Goal: Task Accomplishment & Management: Manage account settings

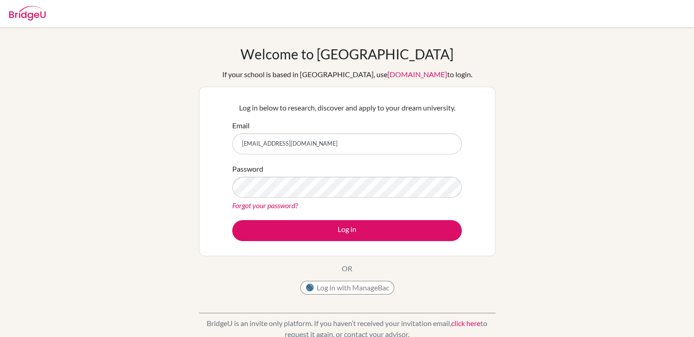
type input "[EMAIL_ADDRESS][DOMAIN_NAME]"
click at [232, 220] on button "Log in" at bounding box center [347, 230] width 230 height 21
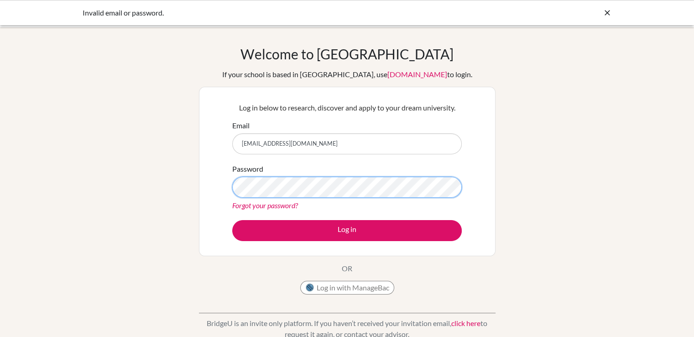
click at [232, 220] on button "Log in" at bounding box center [347, 230] width 230 height 21
click at [262, 202] on link "Forgot your password?" at bounding box center [265, 205] width 66 height 9
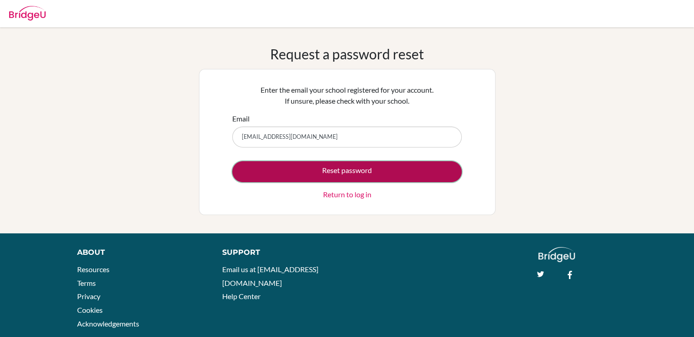
click at [347, 175] on button "Reset password" at bounding box center [347, 171] width 230 height 21
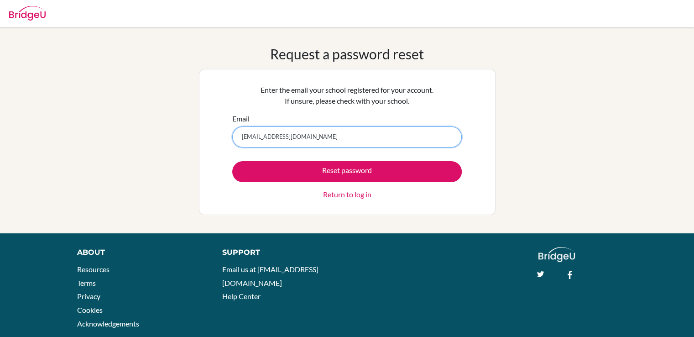
click at [270, 139] on input "aktilek.nishabaev.univer@gmail.com" at bounding box center [347, 136] width 230 height 21
click at [274, 139] on input "aktilek.nishabaev.univer@gmail.com" at bounding box center [347, 136] width 230 height 21
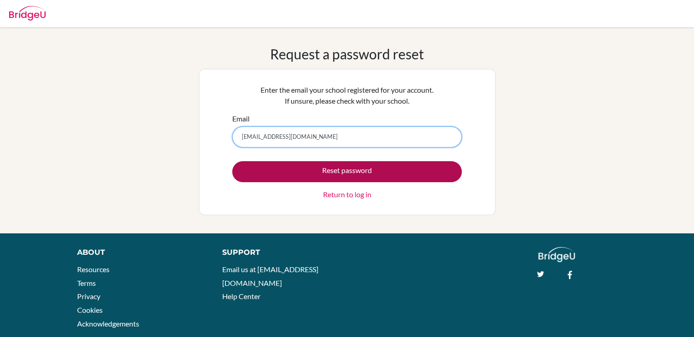
type input "aktilek.nishanbaev.univer@gmail.com"
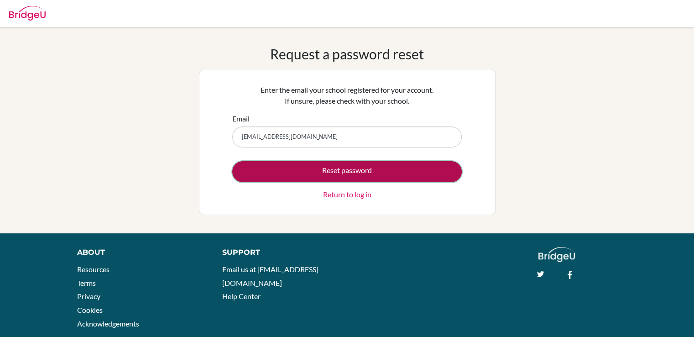
click at [291, 172] on button "Reset password" at bounding box center [347, 171] width 230 height 21
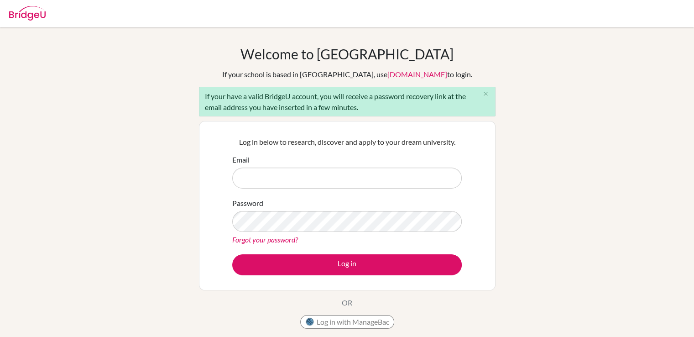
click at [248, 156] on label "Email" at bounding box center [240, 159] width 17 height 11
click at [248, 167] on input "Email" at bounding box center [347, 177] width 230 height 21
click at [244, 146] on p "Log in below to research, discover and apply to your dream university." at bounding box center [347, 141] width 230 height 11
drag, startPoint x: 244, startPoint y: 146, endPoint x: 333, endPoint y: 145, distance: 89.0
click at [325, 146] on p "Log in below to research, discover and apply to your dream university." at bounding box center [347, 141] width 230 height 11
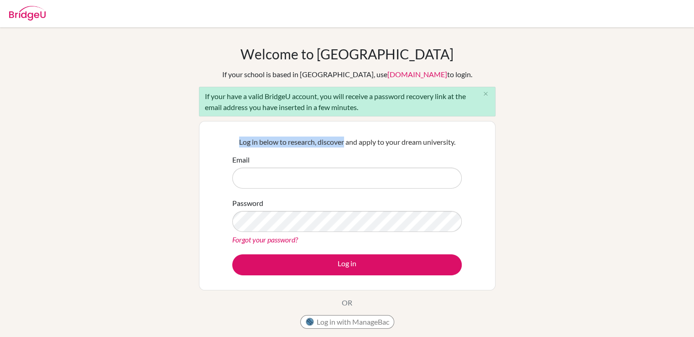
click at [333, 145] on p "Log in below to research, discover and apply to your dream university." at bounding box center [347, 141] width 230 height 11
drag, startPoint x: 333, startPoint y: 145, endPoint x: 430, endPoint y: 141, distance: 96.8
click at [429, 141] on p "Log in below to research, discover and apply to your dream university." at bounding box center [347, 141] width 230 height 11
click at [431, 141] on p "Log in below to research, discover and apply to your dream university." at bounding box center [347, 141] width 230 height 11
click at [305, 99] on div "If your have a valid BridgeU account, you will receive a password recovery link…" at bounding box center [347, 102] width 297 height 30
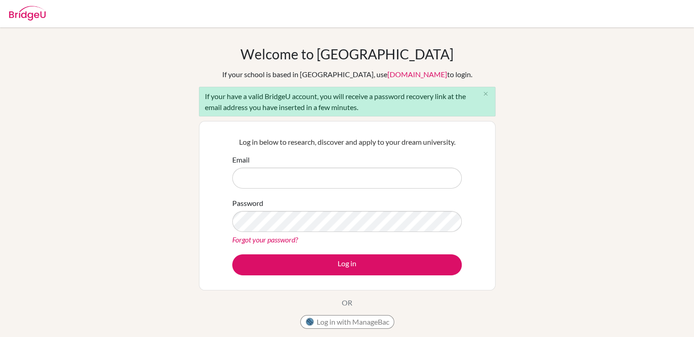
click at [335, 99] on div "If your have a valid BridgeU account, you will receive a password recovery link…" at bounding box center [347, 102] width 297 height 30
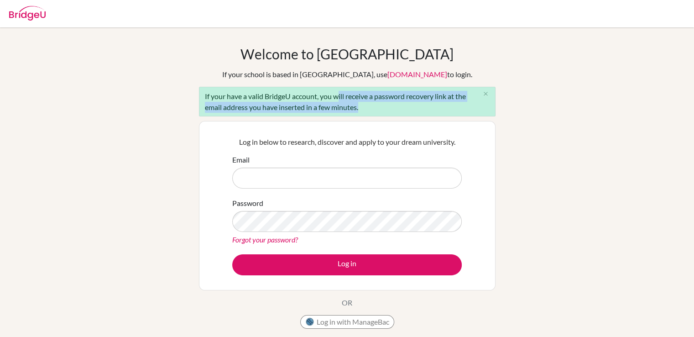
drag, startPoint x: 335, startPoint y: 99, endPoint x: 449, endPoint y: 103, distance: 114.2
click at [449, 103] on div "If your have a valid BridgeU account, you will receive a password recovery link…" at bounding box center [347, 102] width 297 height 30
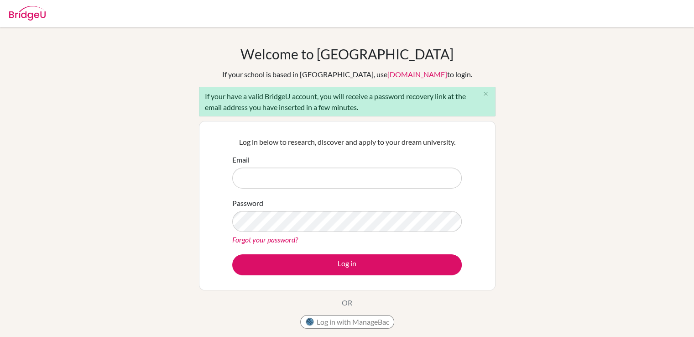
click at [338, 140] on p "Log in below to research, discover and apply to your dream university." at bounding box center [347, 141] width 230 height 11
drag, startPoint x: 338, startPoint y: 140, endPoint x: 445, endPoint y: 131, distance: 107.6
click at [445, 133] on div "Log in below to research, discover and apply to your dream university. Email Pa…" at bounding box center [347, 206] width 241 height 150
click at [445, 131] on div "Log in below to research, discover and apply to your dream university. Email Pa…" at bounding box center [347, 206] width 241 height 150
click at [252, 74] on div "If your school is based in China, use app.bridge-u.com.cn to login." at bounding box center [347, 74] width 250 height 11
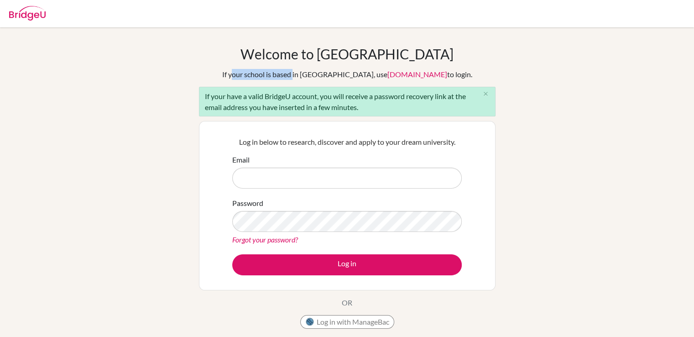
drag, startPoint x: 252, startPoint y: 74, endPoint x: 298, endPoint y: 78, distance: 45.8
click at [298, 78] on div "If your school is based in China, use app.bridge-u.com.cn to login." at bounding box center [347, 74] width 250 height 11
click at [208, 97] on div "If your have a valid BridgeU account, you will receive a password recovery link…" at bounding box center [347, 102] width 297 height 30
drag, startPoint x: 208, startPoint y: 97, endPoint x: 322, endPoint y: 99, distance: 114.1
click at [322, 99] on div "If your have a valid BridgeU account, you will receive a password recovery link…" at bounding box center [347, 102] width 297 height 30
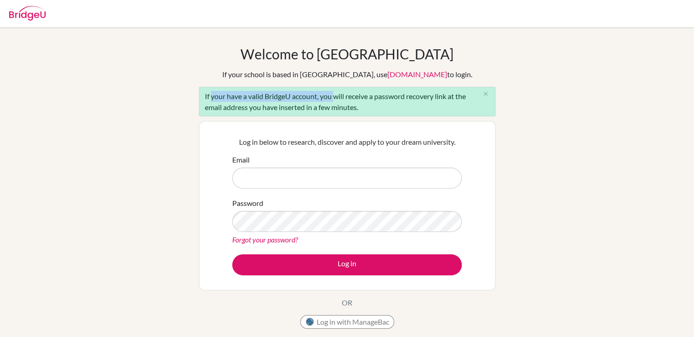
click at [324, 100] on div "If your have a valid BridgeU account, you will receive a password recovery link…" at bounding box center [347, 102] width 297 height 30
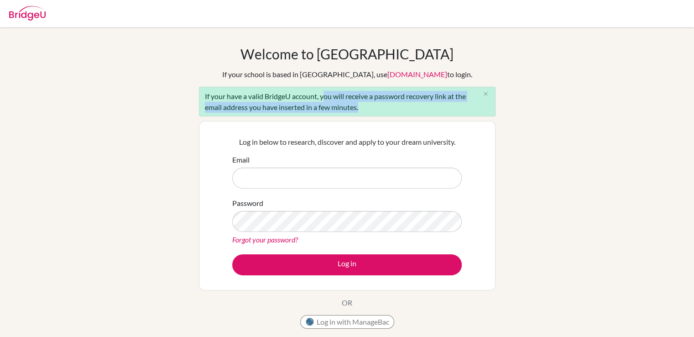
drag, startPoint x: 324, startPoint y: 100, endPoint x: 385, endPoint y: 114, distance: 62.7
click at [385, 114] on div "If your have a valid BridgeU account, you will receive a password recovery link…" at bounding box center [347, 102] width 297 height 30
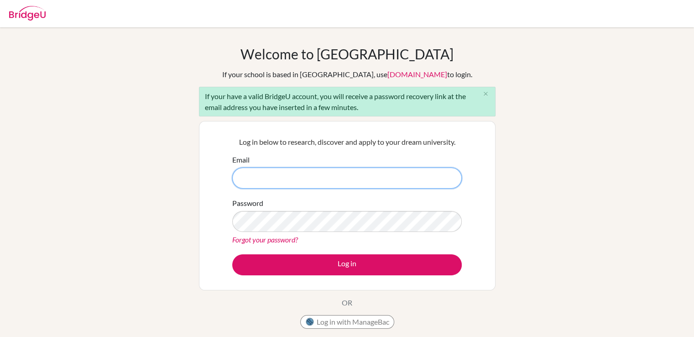
click at [296, 172] on input "Email" at bounding box center [347, 177] width 230 height 21
drag, startPoint x: 269, startPoint y: 182, endPoint x: 267, endPoint y: 209, distance: 27.9
click at [269, 182] on input "Email" at bounding box center [347, 177] width 230 height 21
click at [267, 209] on div "Password Forgot your password?" at bounding box center [347, 221] width 230 height 47
click at [263, 192] on form "Email Password Forgot your password? Log in" at bounding box center [347, 214] width 230 height 121
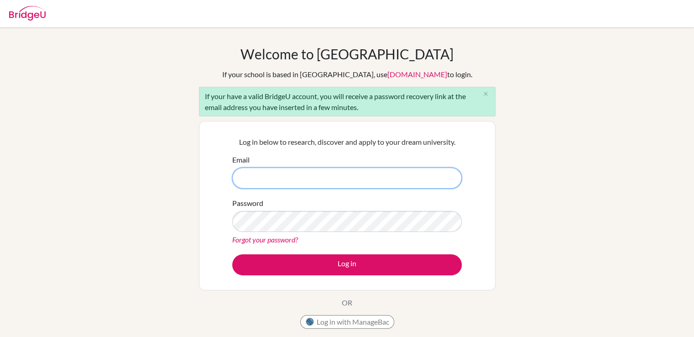
drag, startPoint x: 264, startPoint y: 176, endPoint x: 264, endPoint y: 183, distance: 7.8
click at [264, 176] on input "Email" at bounding box center [347, 177] width 230 height 21
click at [308, 178] on input "Email" at bounding box center [347, 177] width 230 height 21
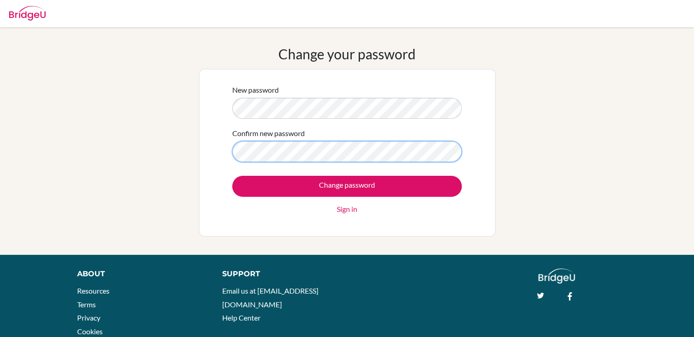
click at [232, 176] on input "Change password" at bounding box center [347, 186] width 230 height 21
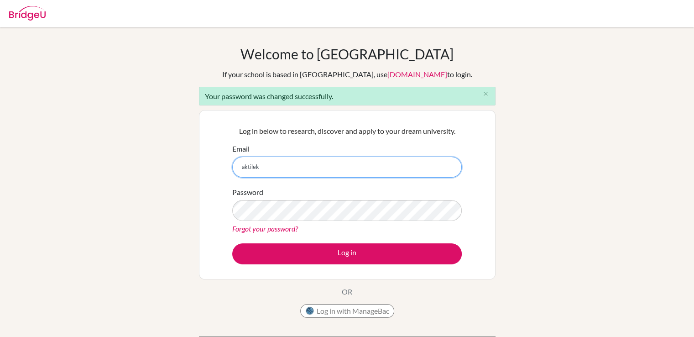
type input "[EMAIL_ADDRESS][DOMAIN_NAME]"
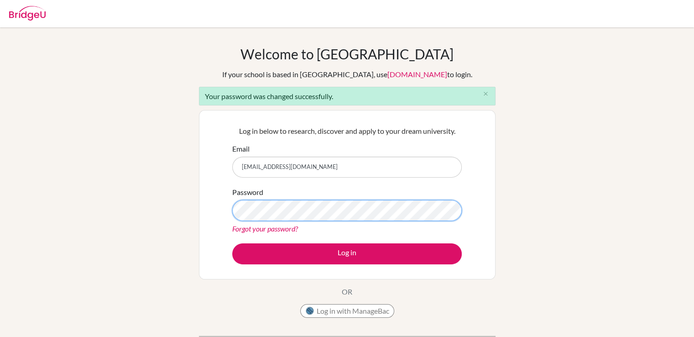
click at [232, 243] on button "Log in" at bounding box center [347, 253] width 230 height 21
